Goal: Book appointment/travel/reservation

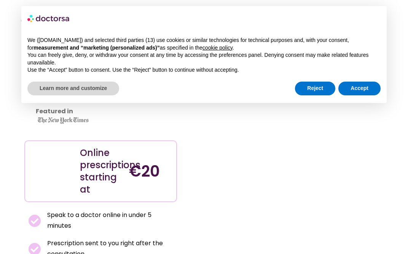
scroll to position [18, 0]
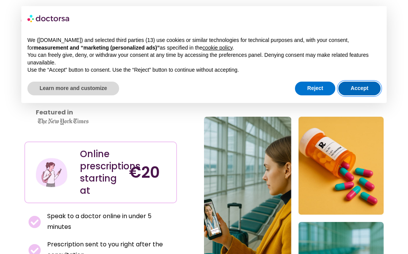
click at [359, 89] on button "Accept" at bounding box center [360, 89] width 42 height 14
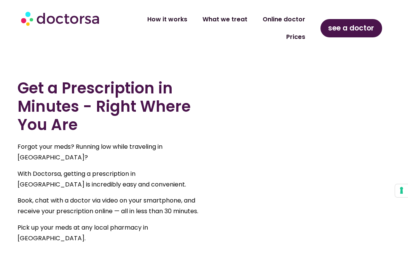
scroll to position [398, 0]
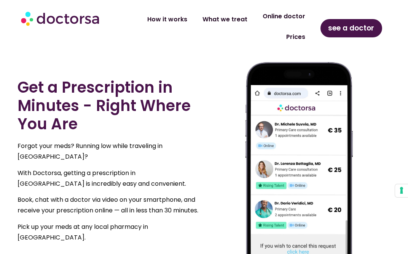
click at [295, 23] on link "Online doctor" at bounding box center [284, 17] width 58 height 18
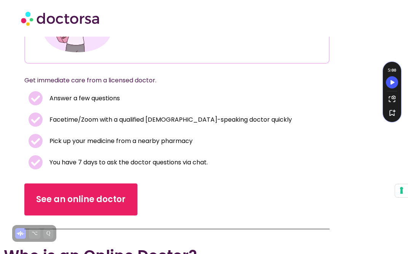
scroll to position [116, 0]
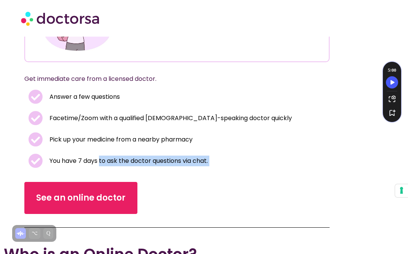
drag, startPoint x: 101, startPoint y: 163, endPoint x: 151, endPoint y: 180, distance: 52.1
click at [152, 180] on div "Online doctor for tourists and travelers Doctor online visit starting at €20 Ge…" at bounding box center [203, 80] width 359 height 305
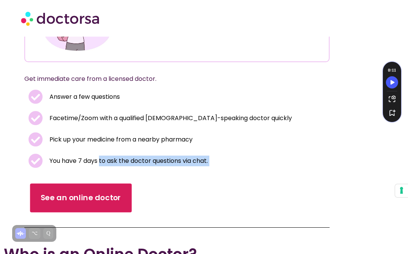
click at [99, 191] on link "See an online doctor" at bounding box center [81, 197] width 102 height 29
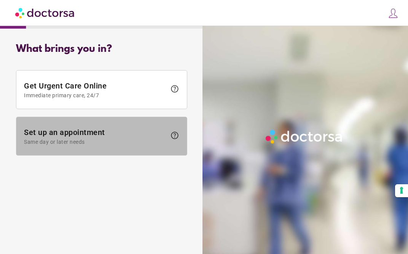
click at [95, 142] on span "Same day or later needs" at bounding box center [95, 142] width 143 height 6
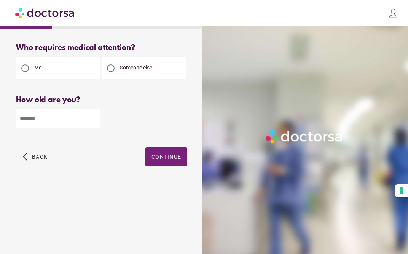
click at [53, 118] on input "number" at bounding box center [58, 118] width 85 height 19
type input "**"
click at [168, 155] on span "Continue" at bounding box center [167, 157] width 30 height 6
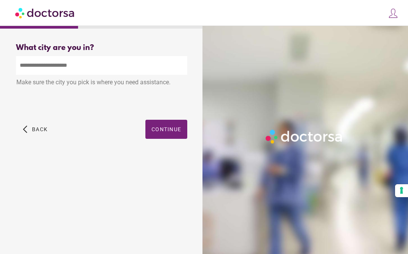
click at [64, 65] on input "text" at bounding box center [101, 65] width 171 height 19
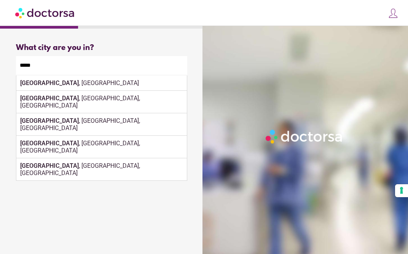
click at [90, 162] on div "What city are you in? What city is the patient in? ***** Paris , France Paris ,…" at bounding box center [102, 99] width 196 height 125
click at [43, 80] on div "Paris , France" at bounding box center [101, 82] width 171 height 15
type input "**********"
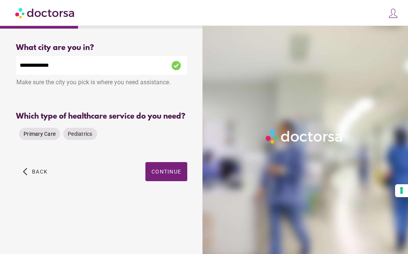
click at [34, 133] on span "Primary Care" at bounding box center [40, 134] width 32 height 6
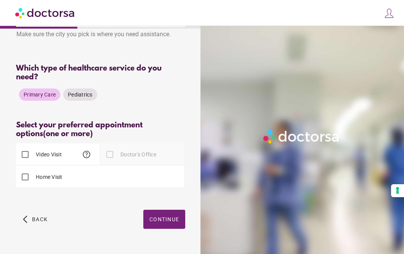
scroll to position [51, 0]
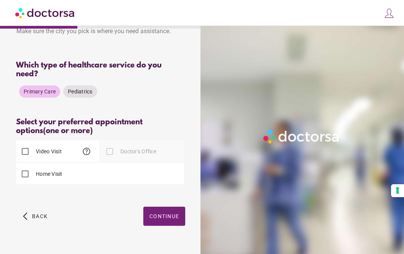
click at [38, 147] on label "Video Visit" at bounding box center [47, 151] width 27 height 8
click at [156, 213] on span "Continue" at bounding box center [164, 216] width 30 height 6
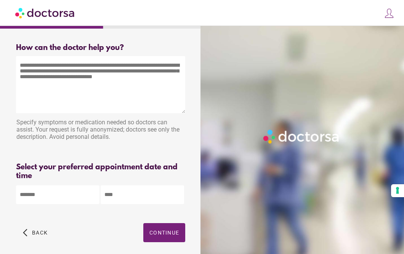
scroll to position [31, 0]
